Goal: Go to known website: Go to known website

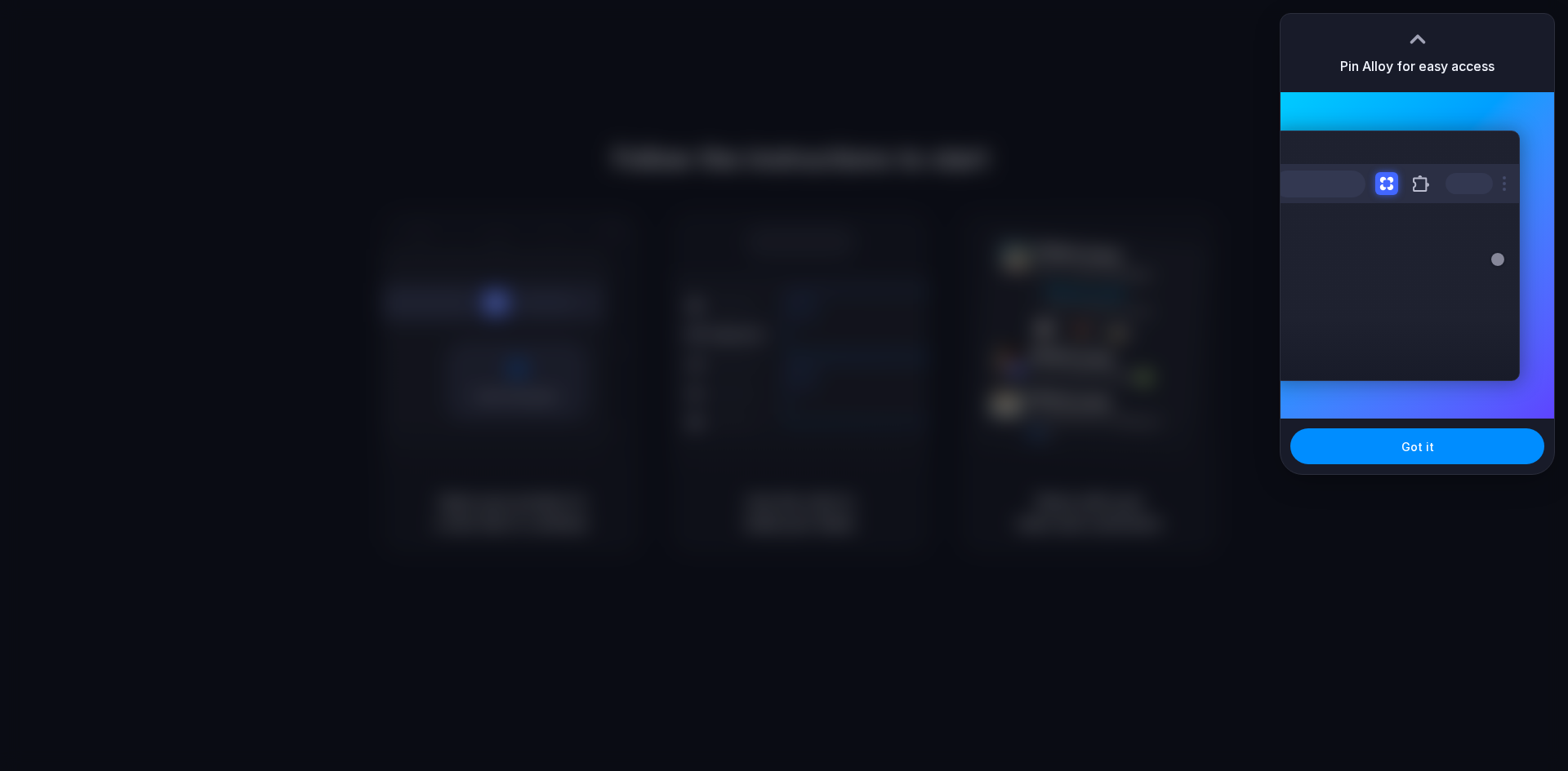
click at [1416, 35] on div at bounding box center [1417, 39] width 24 height 24
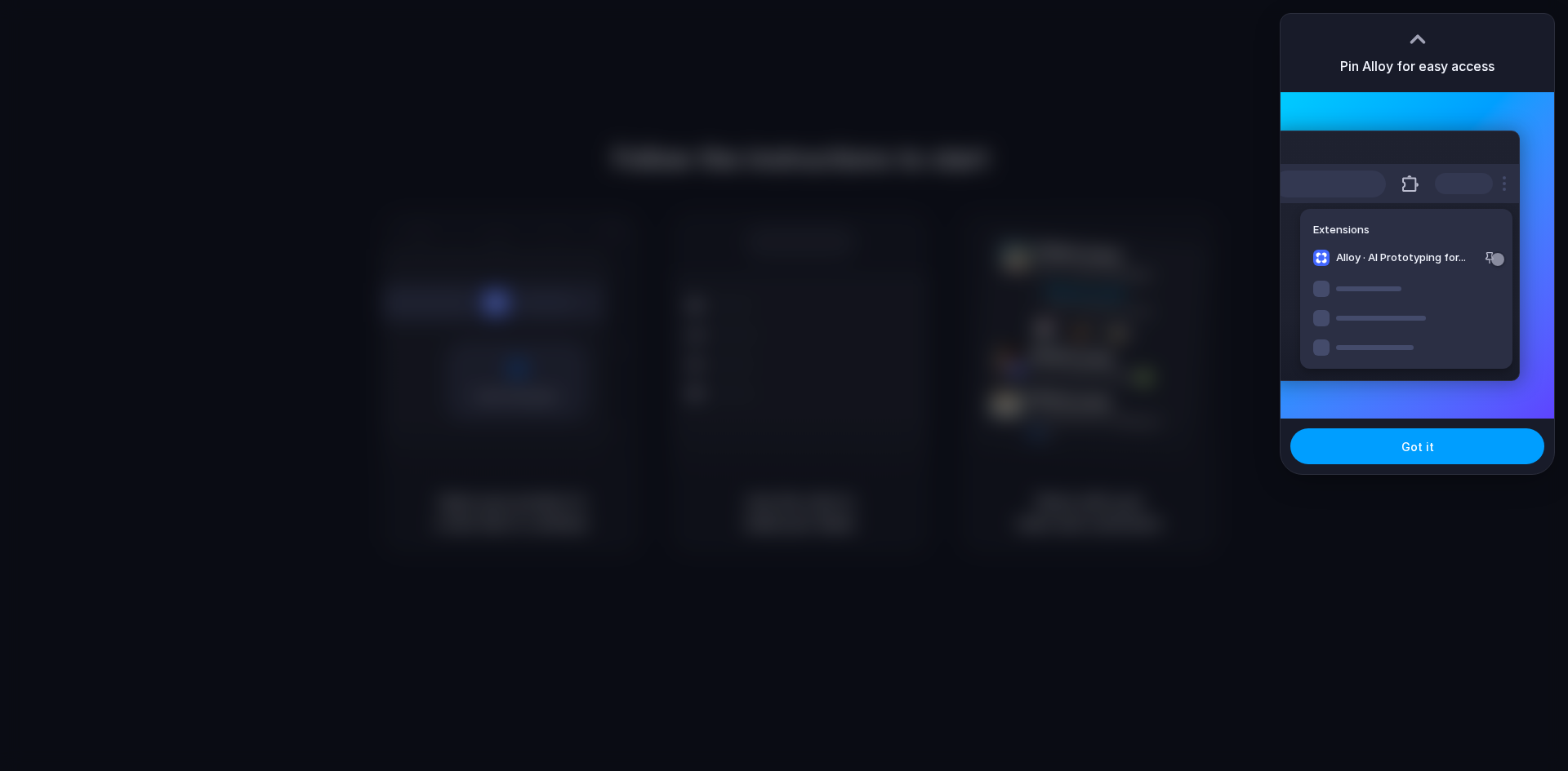
click at [1428, 452] on span "Got it" at bounding box center [1417, 447] width 33 height 17
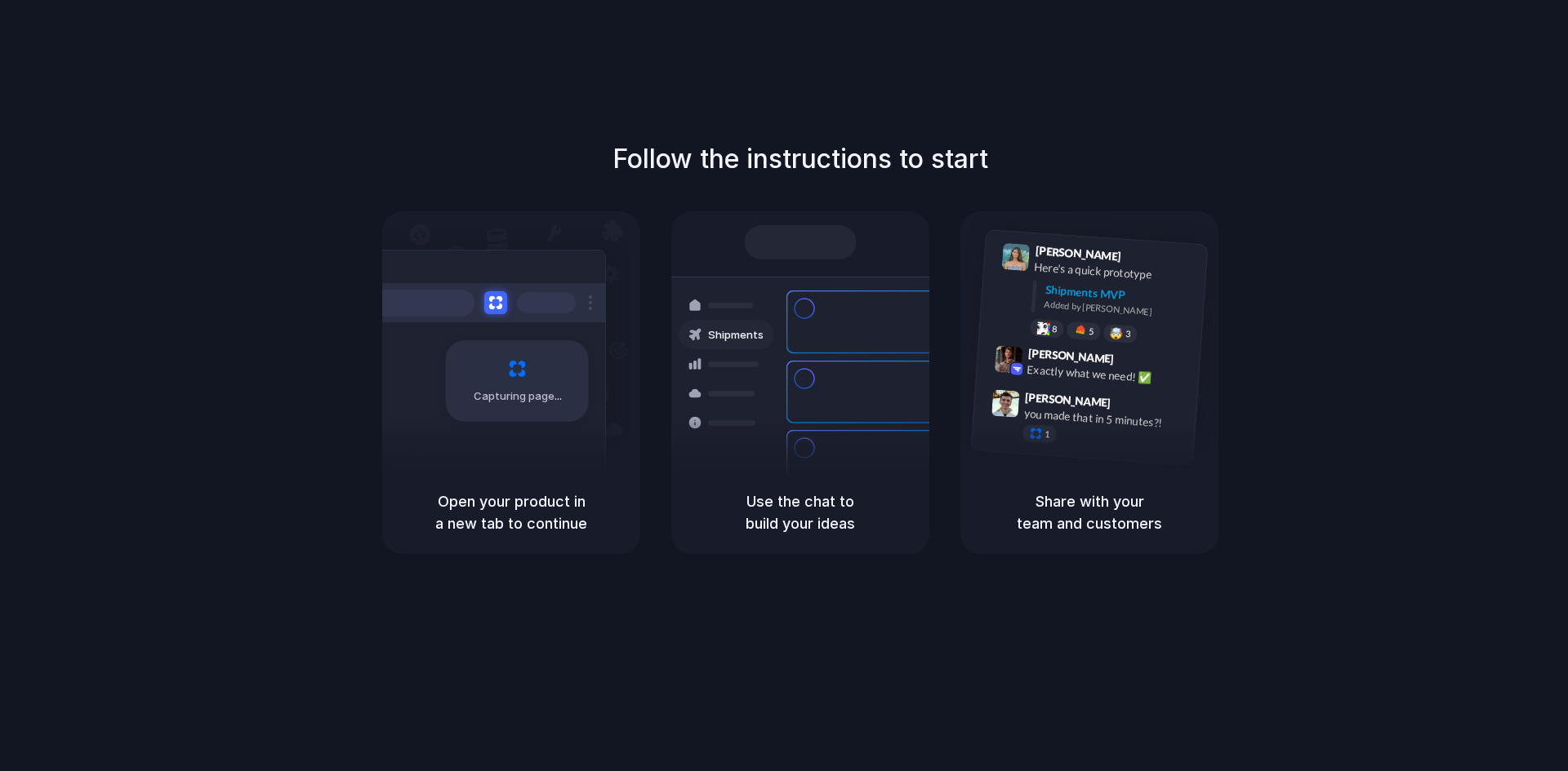
click at [784, 386] on div at bounding box center [784, 386] width 0 height 0
